Goal: Task Accomplishment & Management: Manage account settings

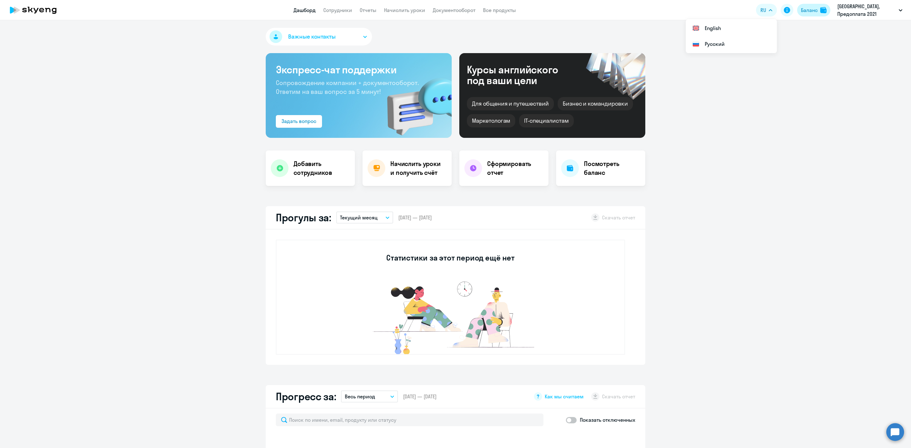
click at [805, 11] on div "Баланс" at bounding box center [809, 10] width 17 height 8
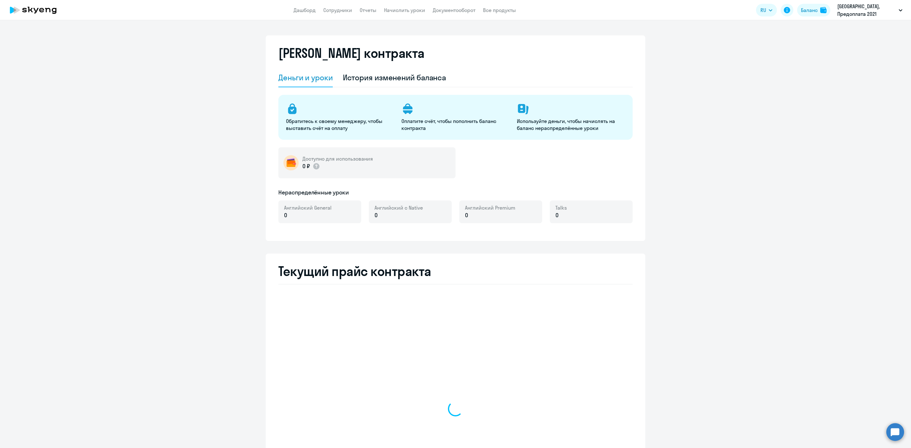
select select "english_adult_not_native_speaker"
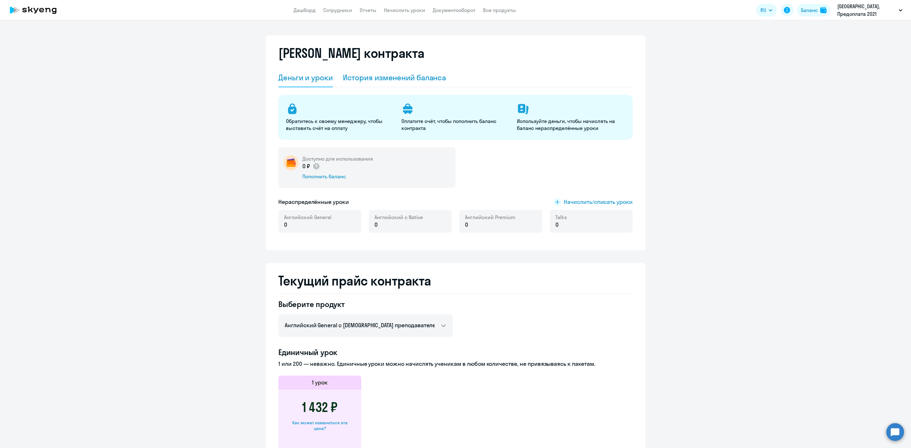
click at [426, 72] on div "История изменений баланса" at bounding box center [394, 77] width 103 height 10
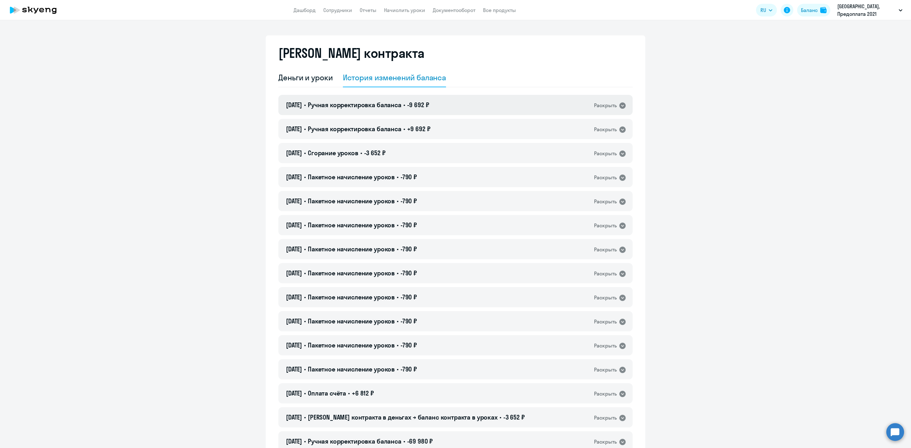
click at [446, 102] on div "18.08.2025 • Ручная корректировка баланса • -9 692 ₽ Раскрыть" at bounding box center [455, 105] width 354 height 20
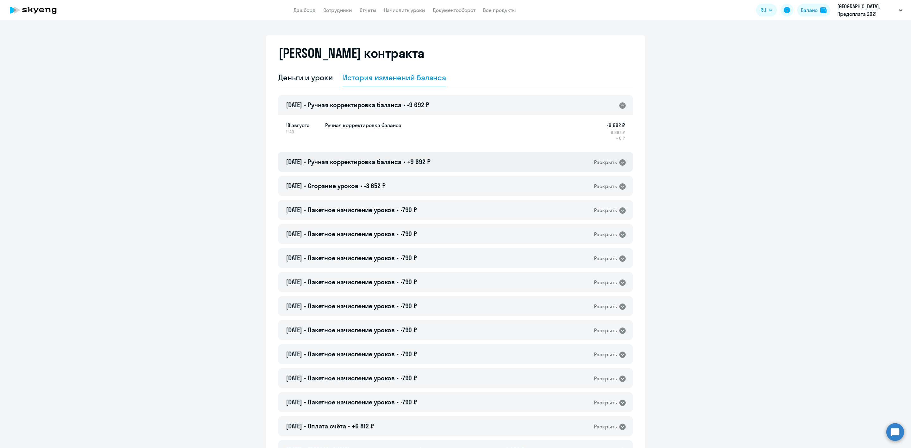
click at [453, 159] on div "30.09.2024 • Ручная корректировка баланса • +9 692 ₽ Раскрыть" at bounding box center [455, 162] width 354 height 20
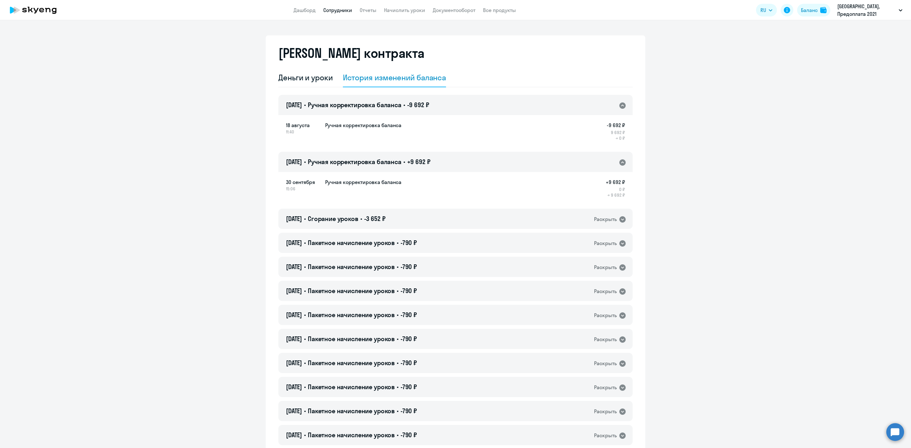
click at [337, 9] on link "Сотрудники" at bounding box center [337, 10] width 29 height 6
select select "30"
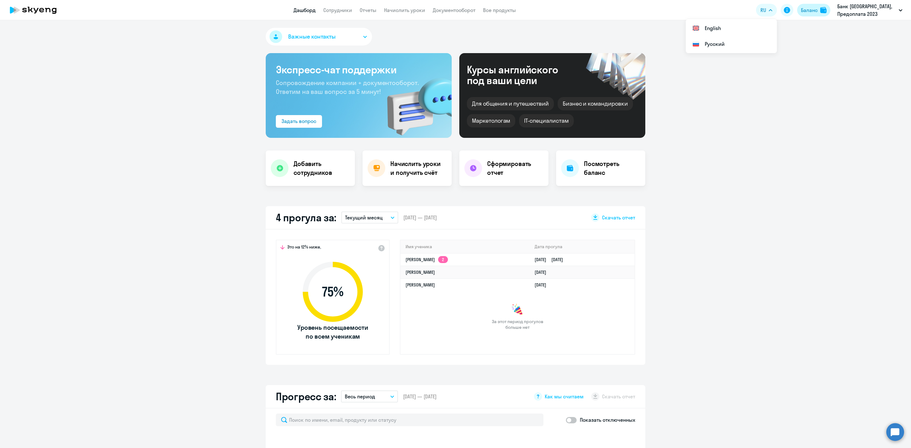
click at [819, 8] on button "Баланс" at bounding box center [813, 10] width 33 height 13
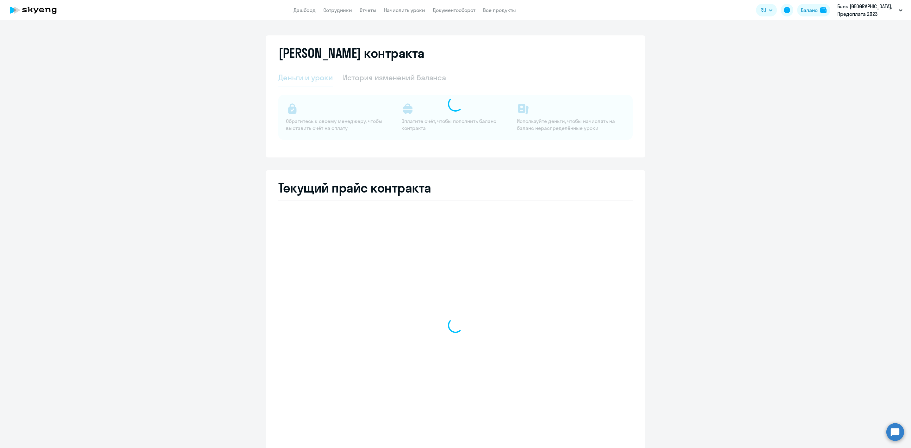
select select "english_adult_not_native_speaker"
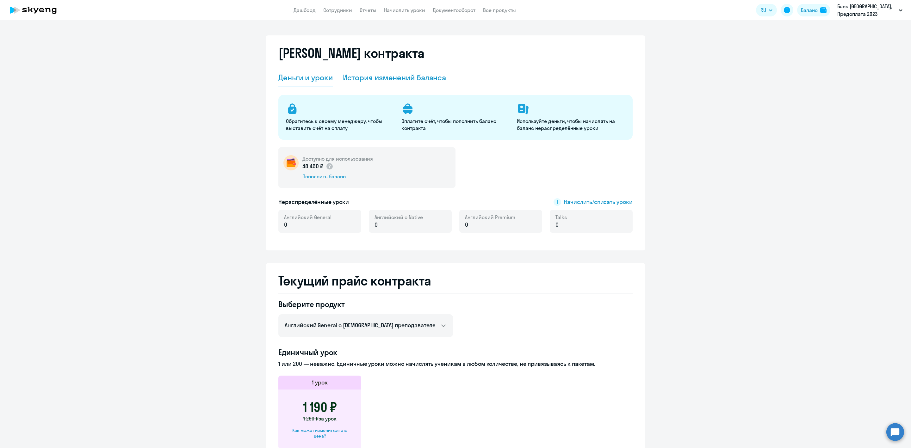
click at [419, 76] on div "История изменений баланса" at bounding box center [394, 77] width 103 height 10
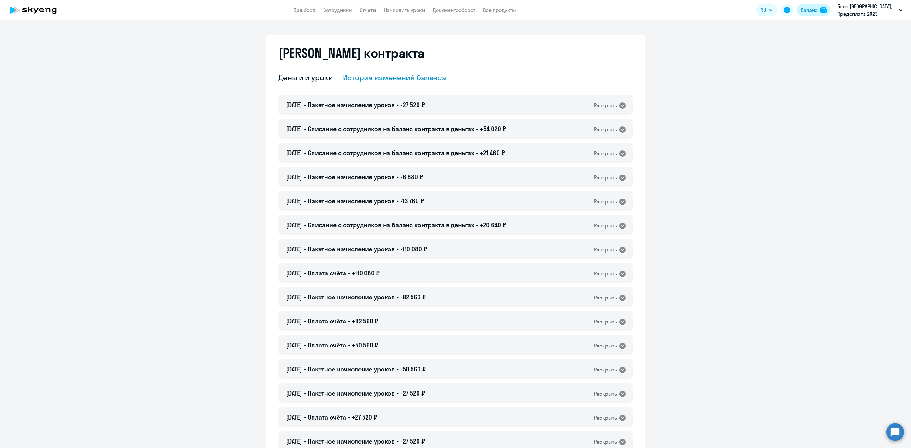
click at [817, 9] on div "Баланс" at bounding box center [809, 10] width 17 height 8
click at [296, 73] on div "Деньги и уроки" at bounding box center [305, 77] width 54 height 10
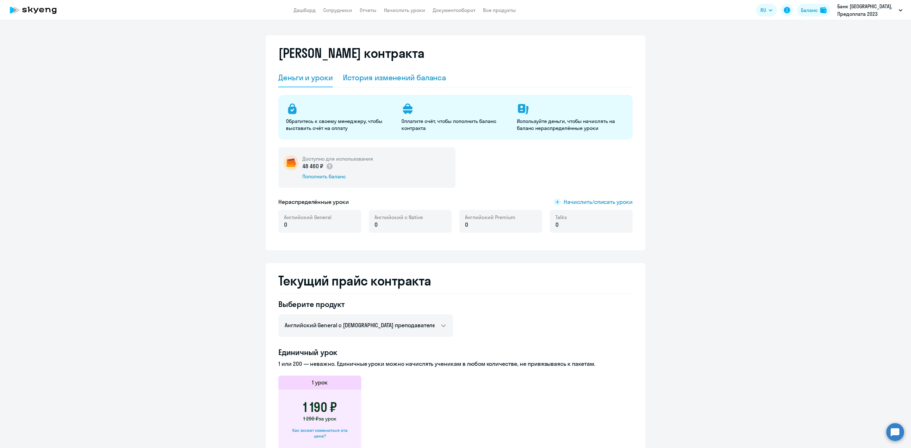
click at [388, 78] on div "История изменений баланса" at bounding box center [394, 77] width 103 height 10
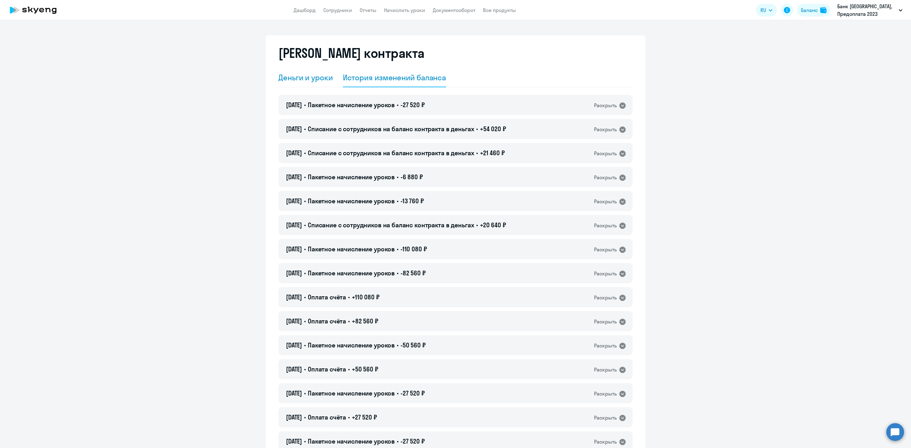
click at [310, 84] on div "Деньги и уроки" at bounding box center [305, 77] width 54 height 19
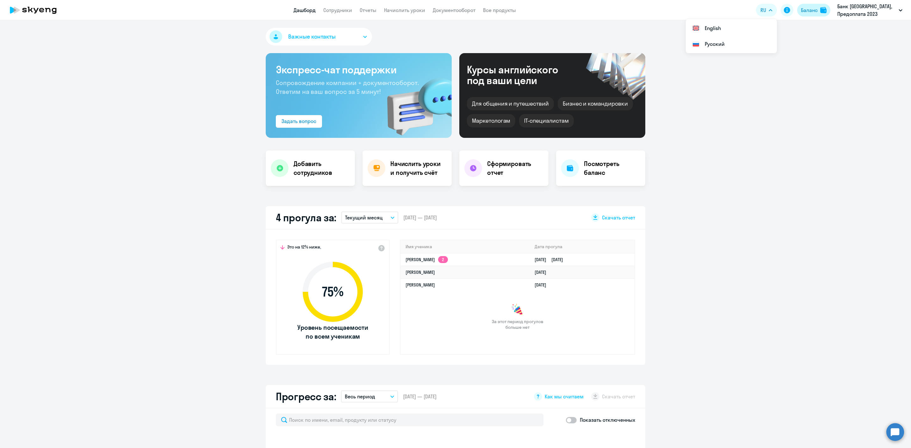
click at [819, 9] on button "Баланс" at bounding box center [813, 10] width 33 height 13
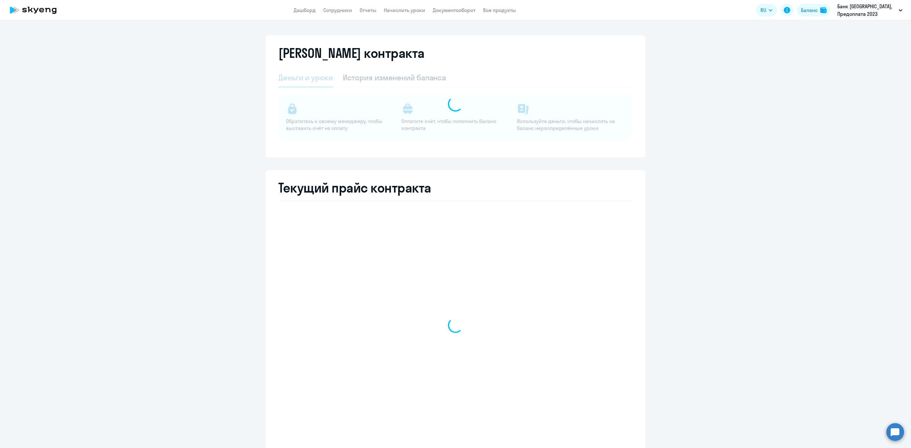
select select "english_adult_not_native_speaker"
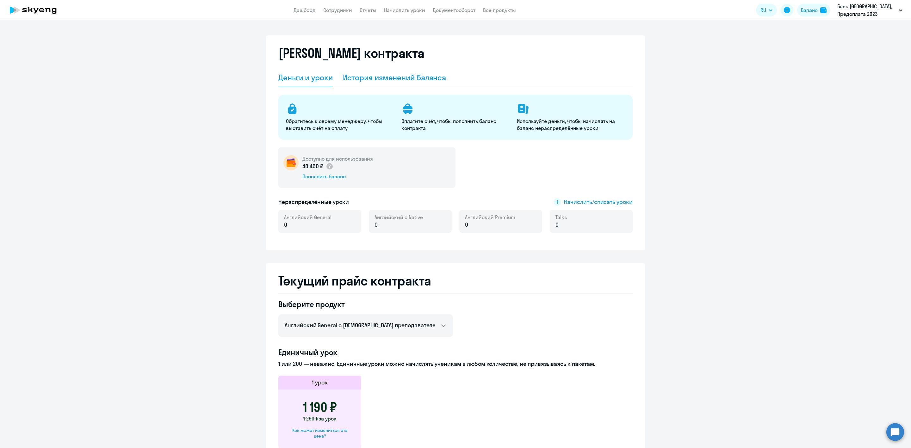
click at [398, 76] on div "История изменений баланса" at bounding box center [394, 77] width 103 height 10
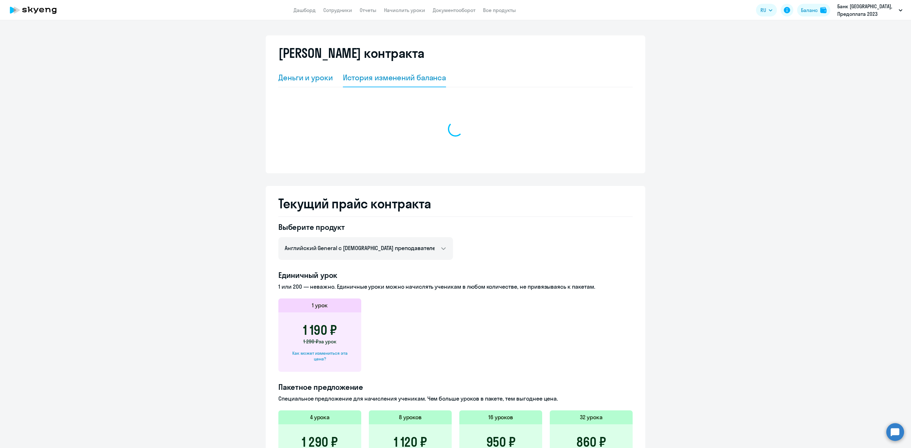
click at [307, 76] on div "Деньги и уроки" at bounding box center [305, 77] width 54 height 10
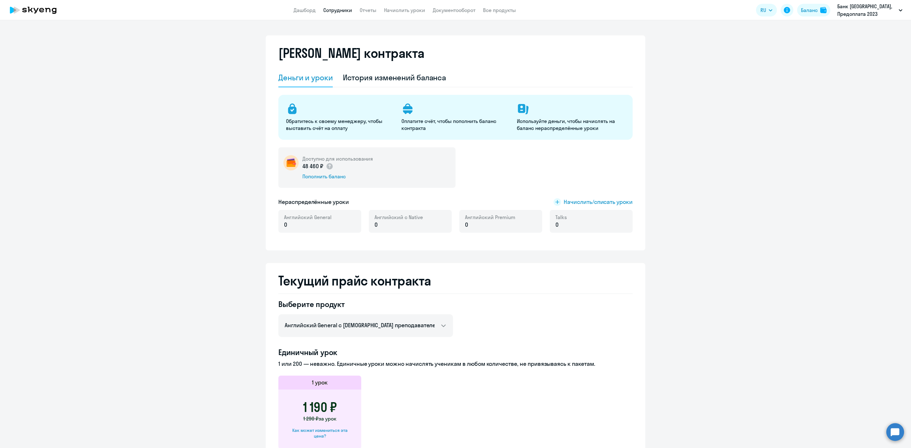
click at [334, 12] on link "Сотрудники" at bounding box center [337, 10] width 29 height 6
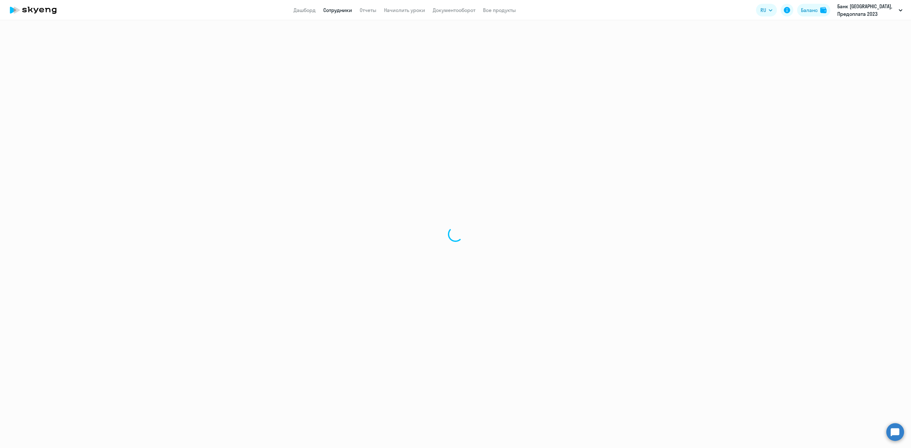
select select "30"
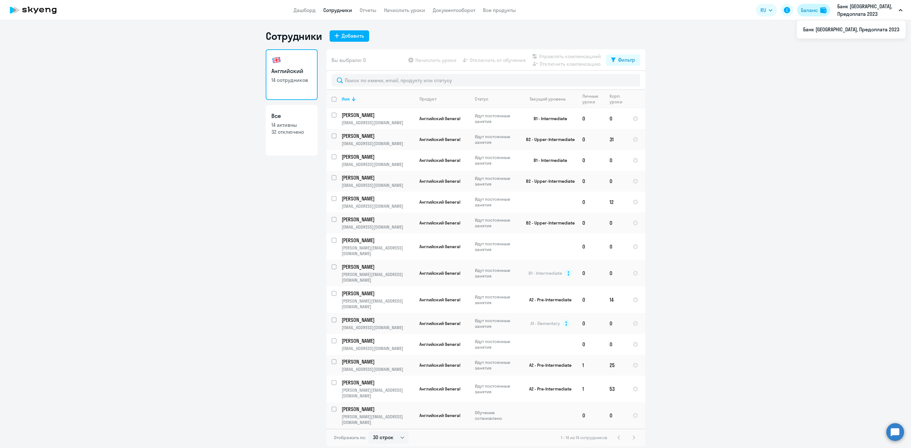
click at [809, 9] on div "Баланс" at bounding box center [809, 10] width 17 height 8
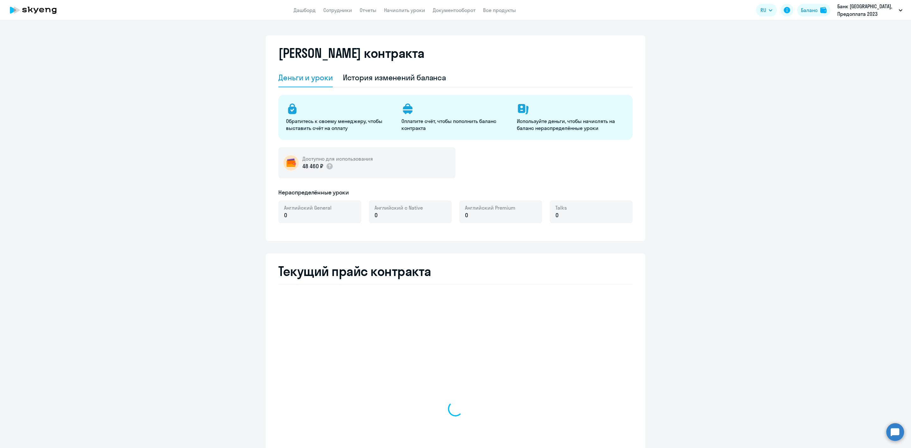
select select "english_adult_not_native_speaker"
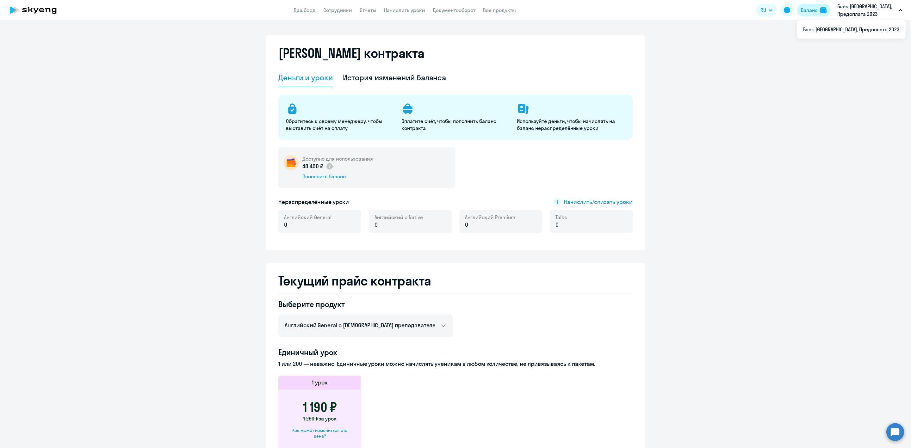
click at [808, 8] on div "Баланс" at bounding box center [809, 10] width 17 height 8
click at [409, 9] on link "Начислить уроки" at bounding box center [404, 10] width 41 height 6
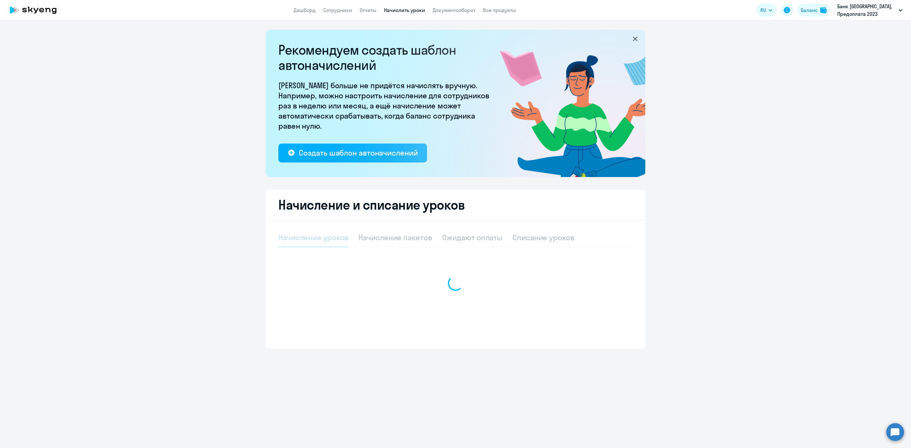
select select "10"
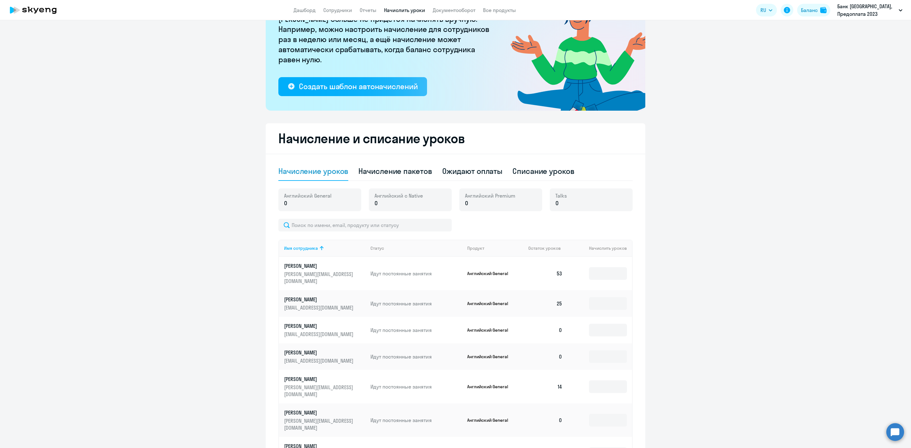
scroll to position [4, 0]
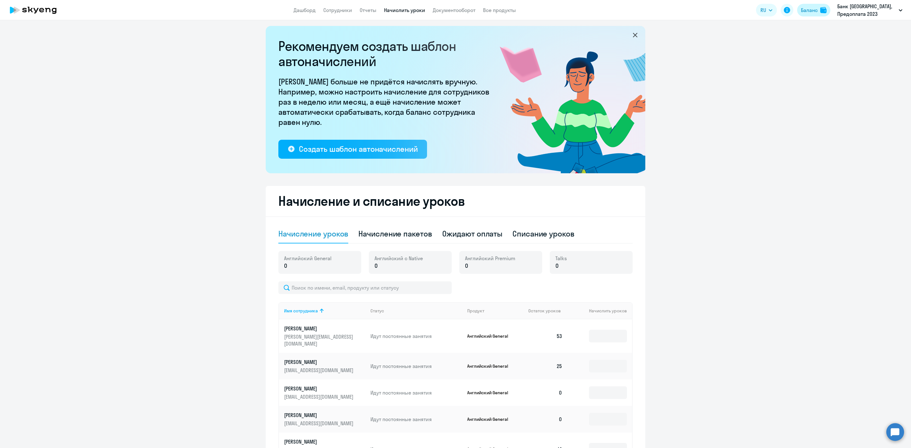
click at [804, 14] on div "Баланс" at bounding box center [809, 10] width 17 height 8
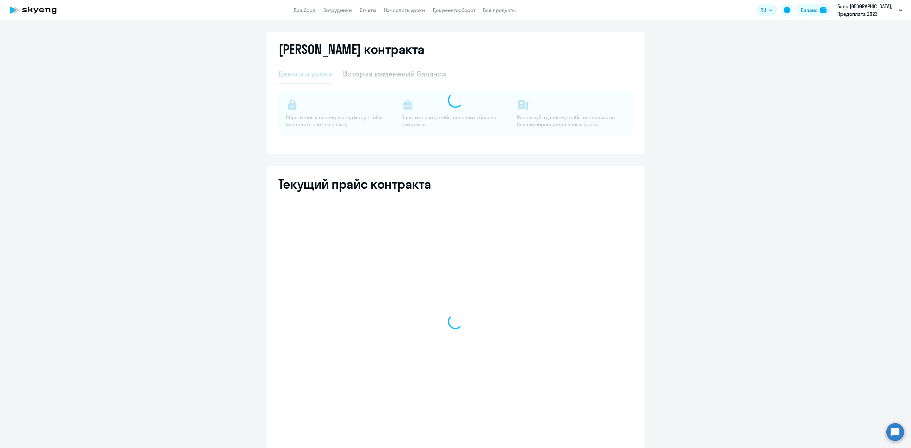
select select "english_adult_not_native_speaker"
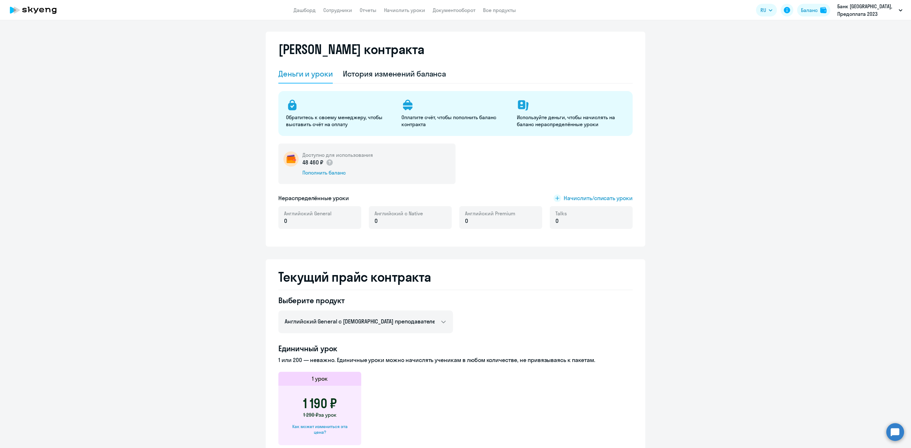
click at [597, 189] on div "Доступно для использования 48 460 ₽ Пополнить баланс Нераспределённые уроки Нач…" at bounding box center [455, 190] width 354 height 93
click at [595, 197] on span "Начислить/списать уроки" at bounding box center [597, 198] width 69 height 8
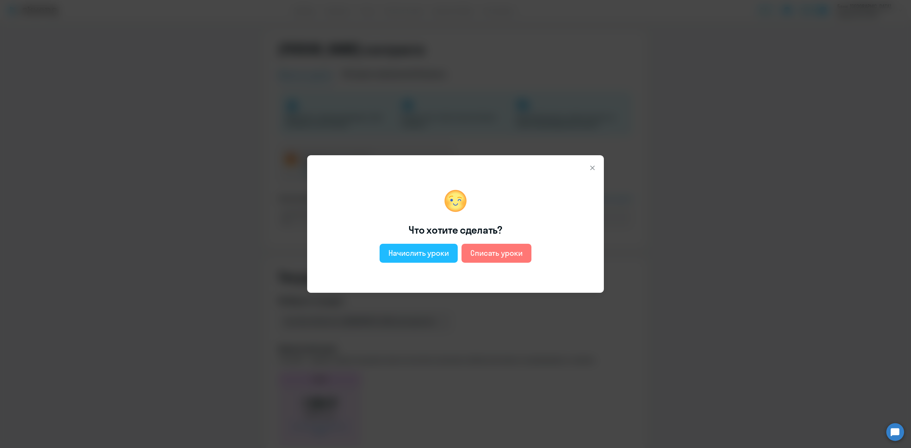
click at [425, 257] on div "Начислить уроки" at bounding box center [418, 253] width 60 height 10
select select "english_adult_not_native_speaker"
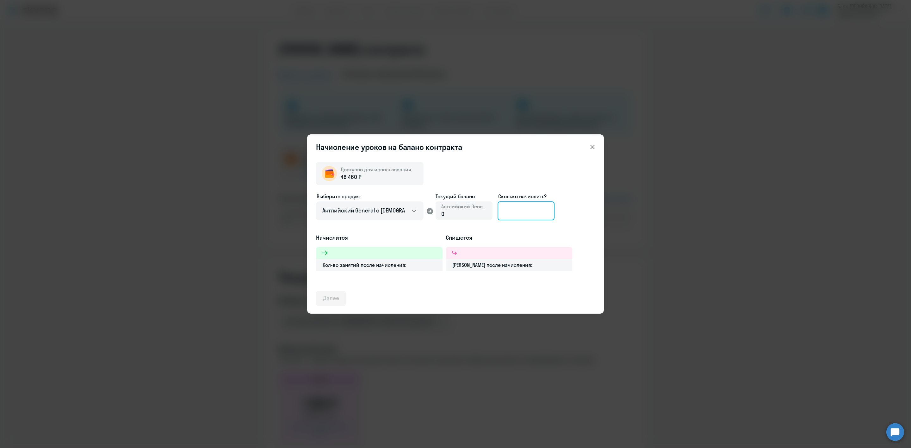
click at [528, 218] on input at bounding box center [525, 210] width 57 height 19
type input "1"
click at [589, 146] on icon at bounding box center [592, 147] width 8 height 8
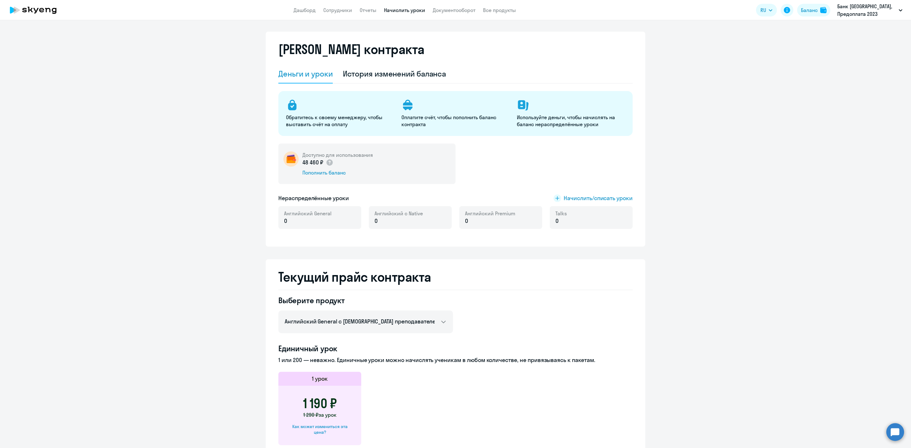
click at [402, 11] on link "Начислить уроки" at bounding box center [404, 10] width 41 height 6
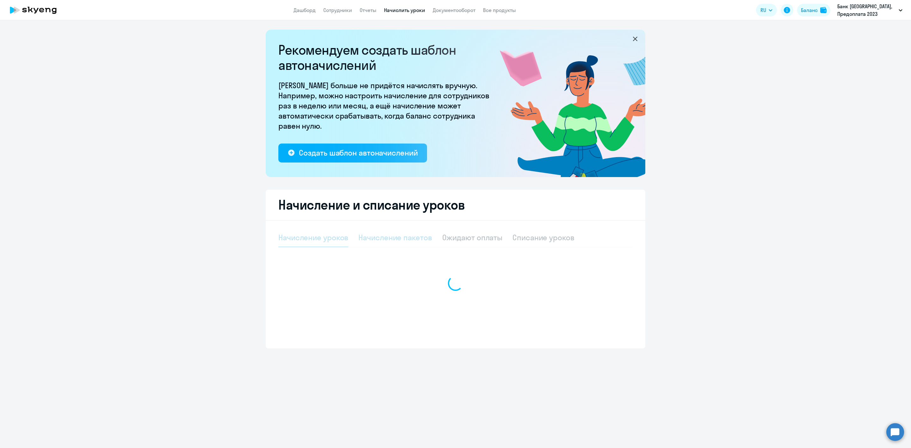
select select "10"
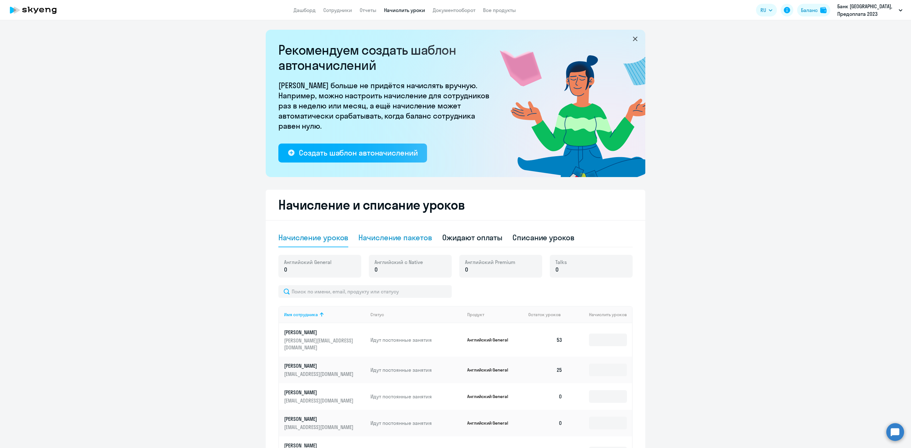
click at [407, 239] on div "Начисление пакетов" at bounding box center [394, 237] width 73 height 10
select select "10"
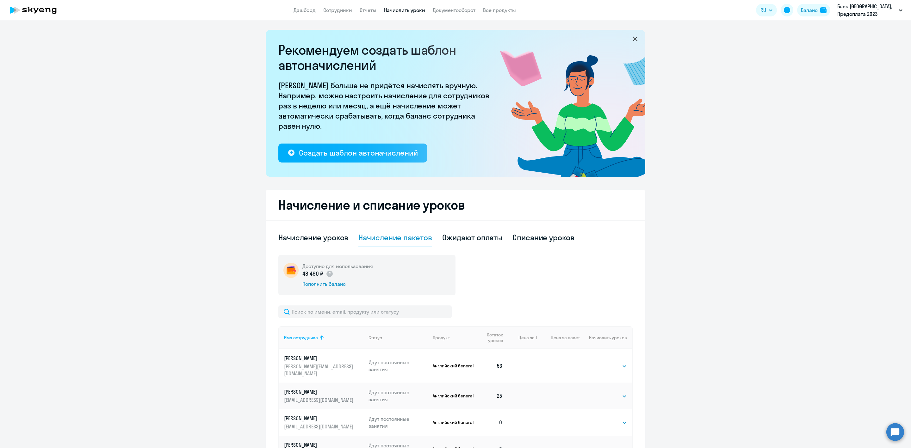
scroll to position [190, 0]
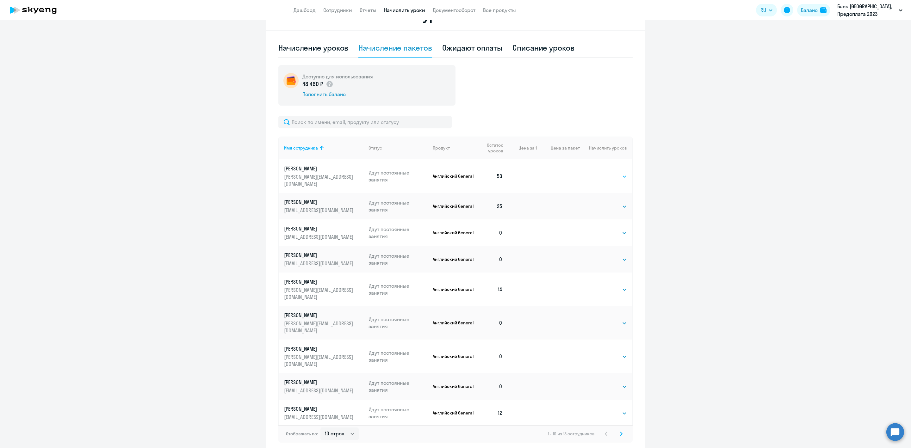
click at [613, 174] on select "Выбрать 4 8 16 32 64 96 128" at bounding box center [614, 177] width 26 height 8
select select "32"
click at [601, 173] on select "Выбрать 4 8 16 32 64 96 128" at bounding box center [614, 177] width 26 height 8
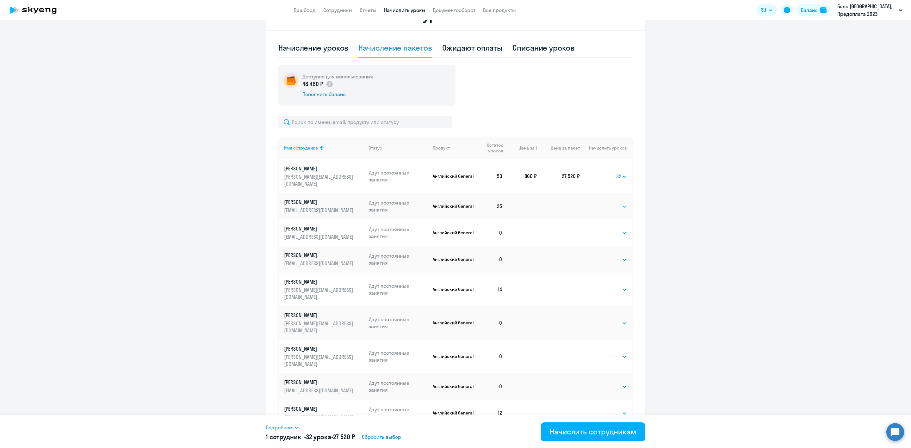
click at [616, 203] on select "Выбрать 4 8 16 32 64 96 128" at bounding box center [614, 207] width 26 height 8
select select "32"
click at [601, 203] on select "Выбрать 4 8 16 32 64 96 128" at bounding box center [614, 207] width 26 height 8
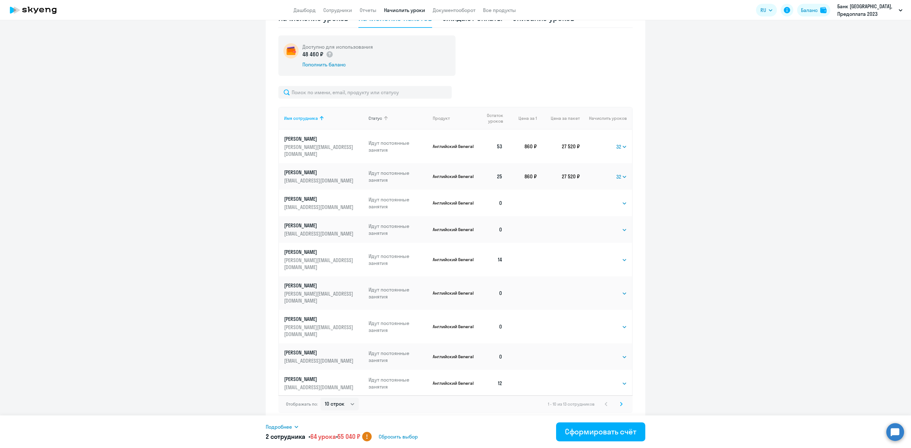
scroll to position [0, 0]
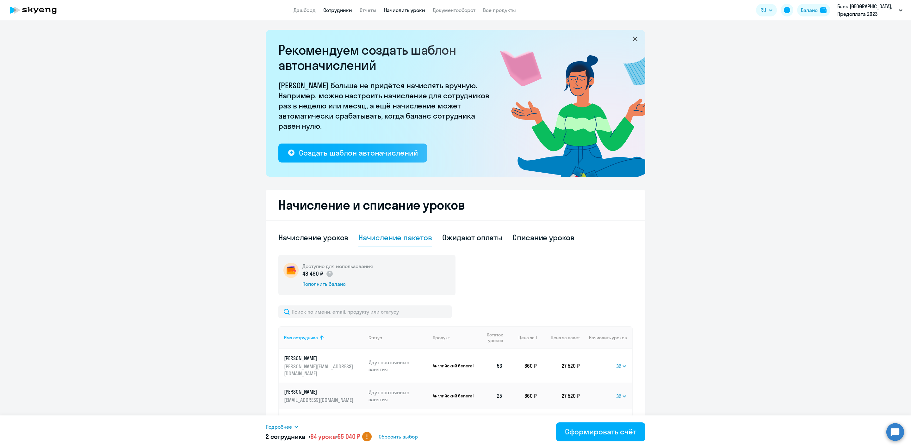
click at [337, 9] on link "Сотрудники" at bounding box center [337, 10] width 29 height 6
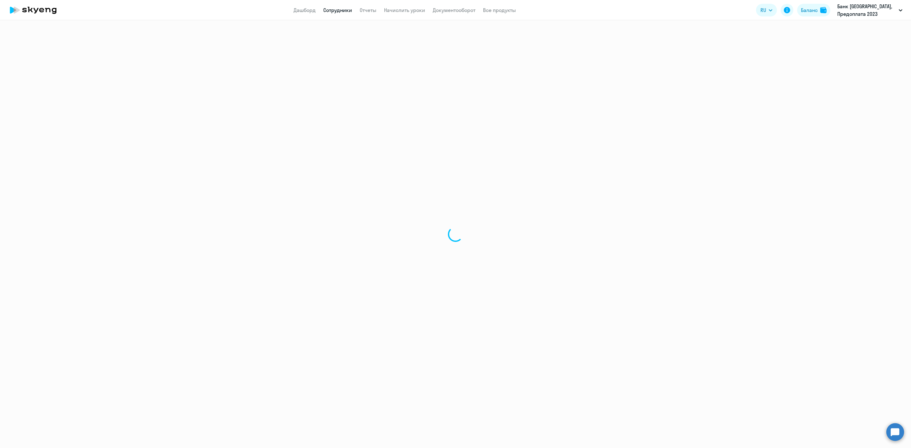
select select "30"
